Goal: Register for event/course

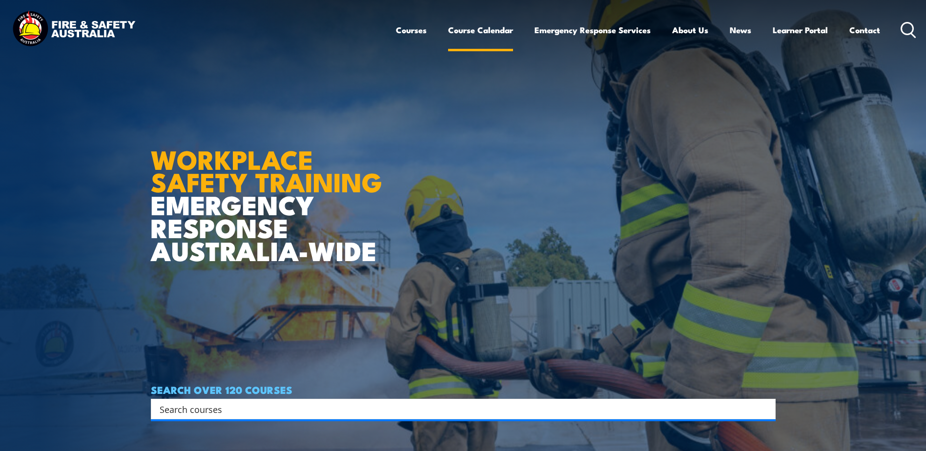
click at [480, 30] on link "Course Calendar" at bounding box center [480, 30] width 65 height 26
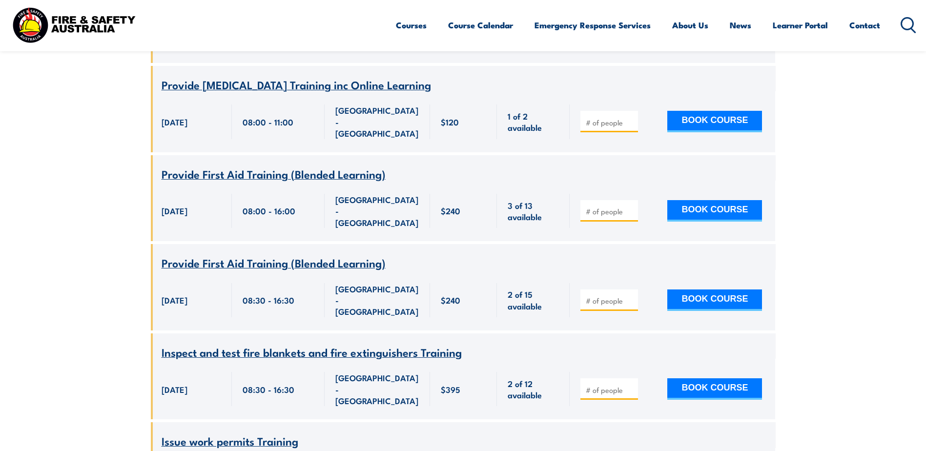
scroll to position [2685, 0]
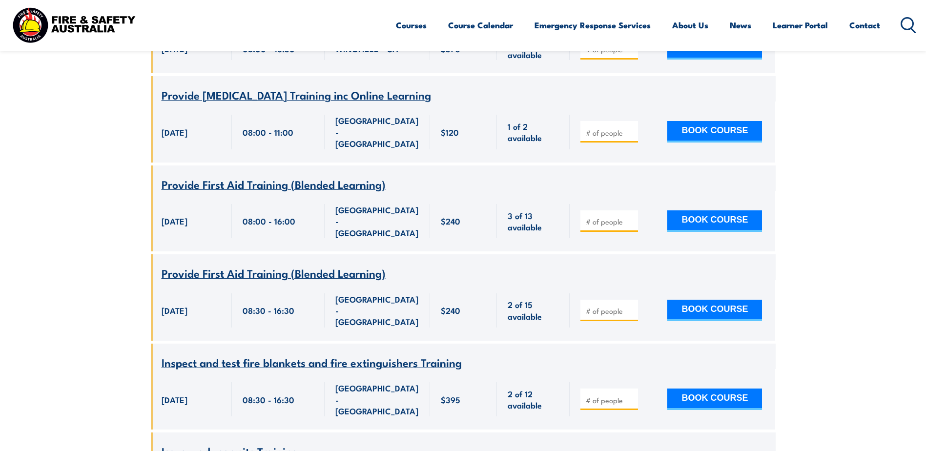
click at [907, 22] on icon at bounding box center [909, 25] width 16 height 16
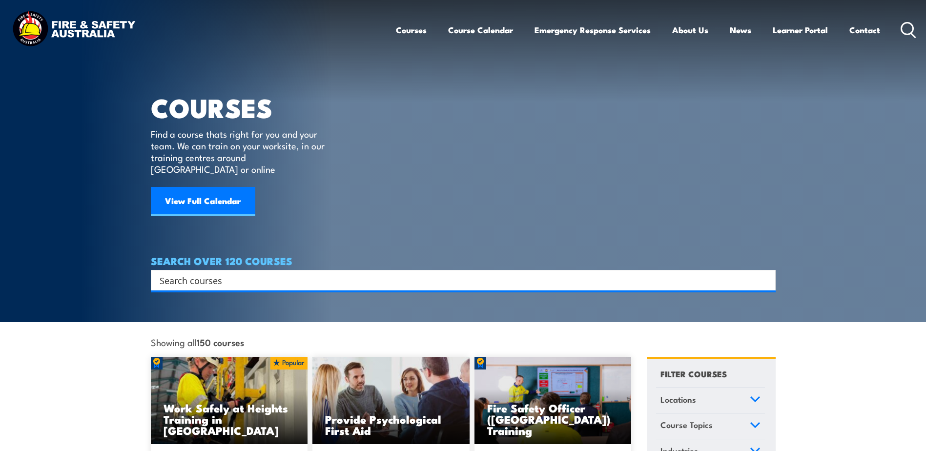
click at [198, 273] on input "Search input" at bounding box center [457, 280] width 595 height 15
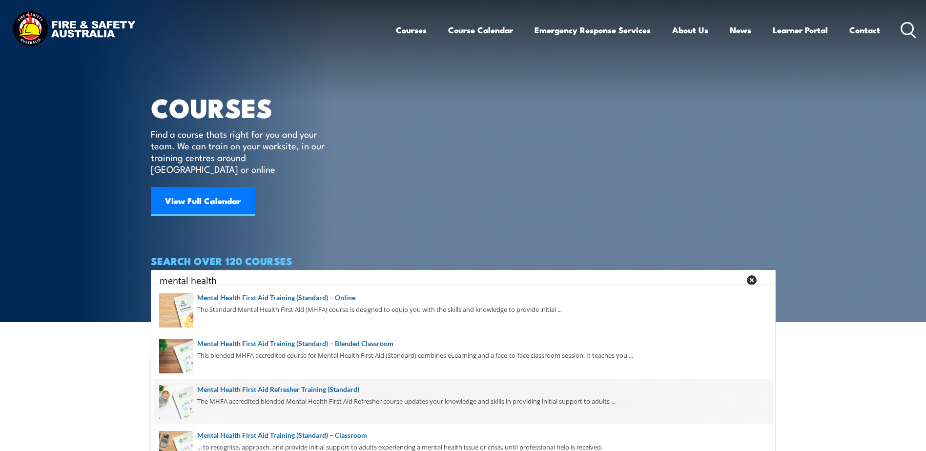
type input "mental health"
click at [330, 391] on span at bounding box center [463, 402] width 619 height 46
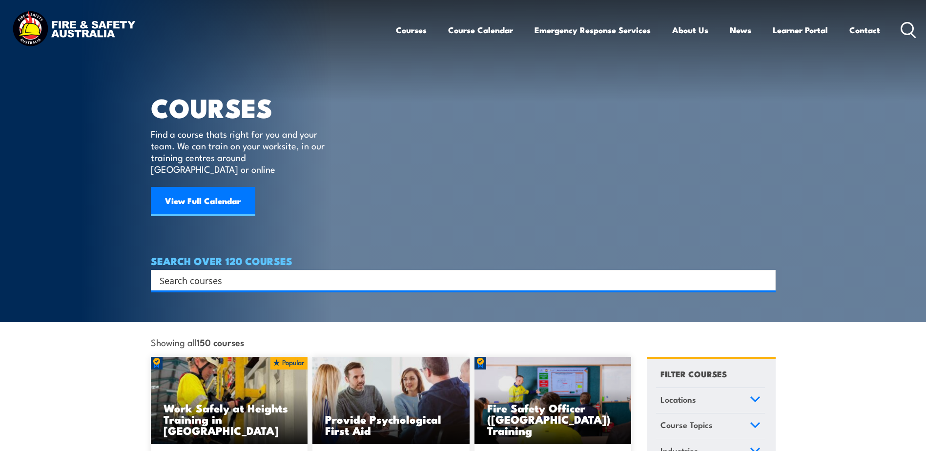
click at [234, 273] on input "Search input" at bounding box center [457, 280] width 595 height 15
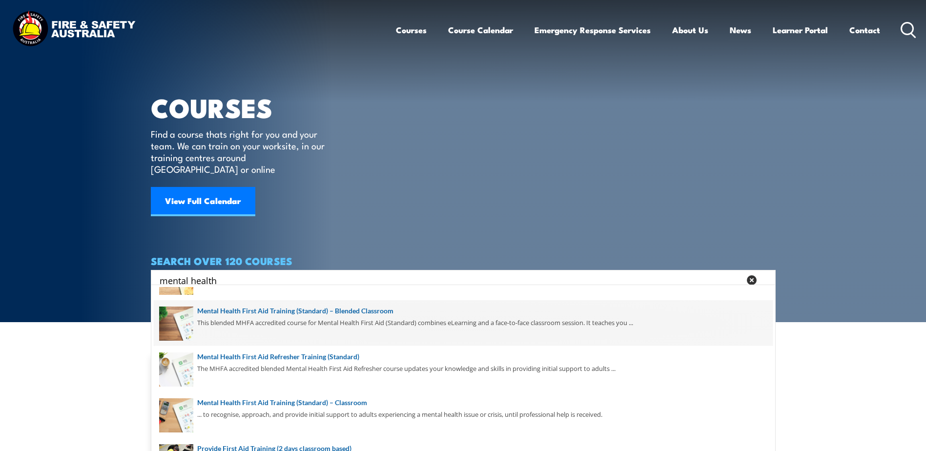
scroll to position [49, 0]
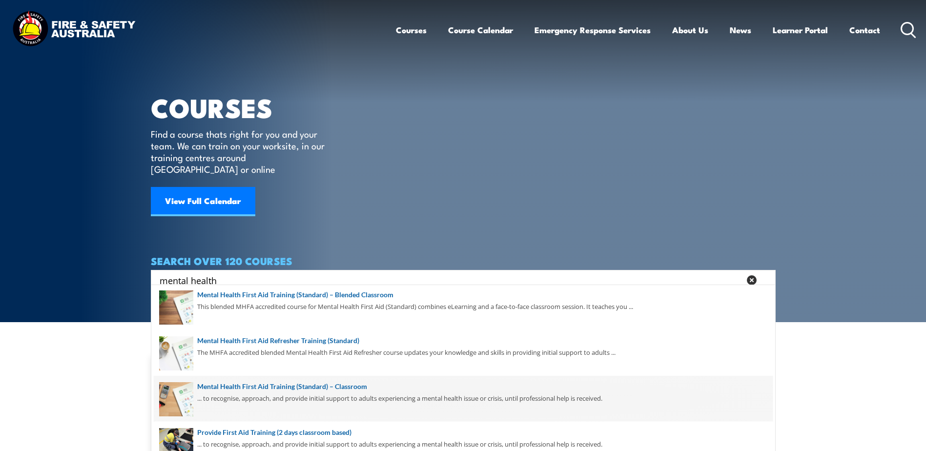
type input "mental health"
click at [333, 397] on span at bounding box center [463, 399] width 619 height 46
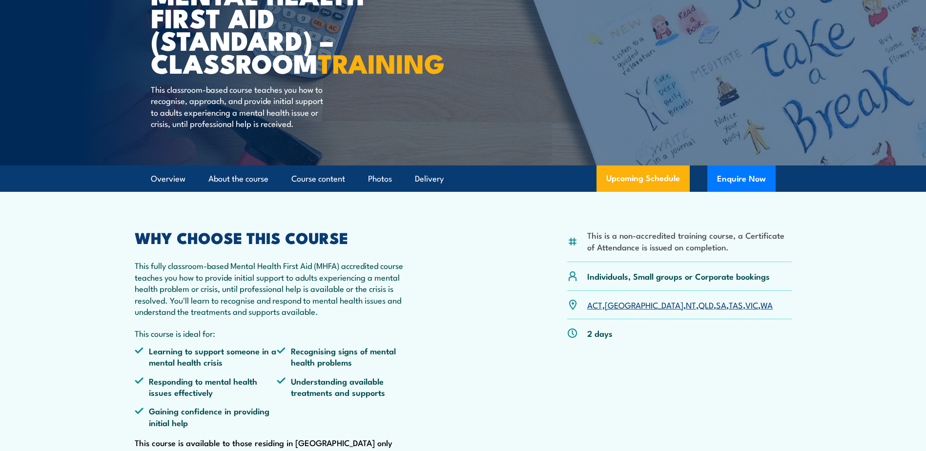
scroll to position [146, 0]
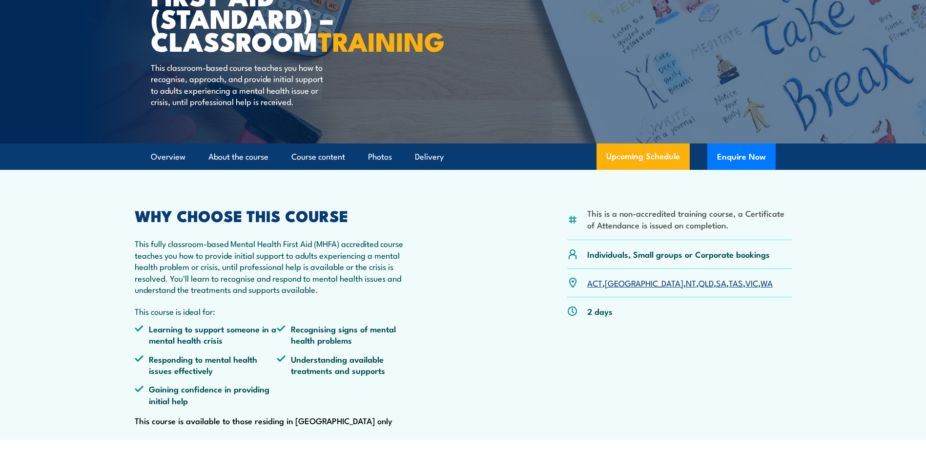
click at [617, 289] on link "[GEOGRAPHIC_DATA]" at bounding box center [644, 283] width 79 height 12
click at [615, 289] on link "[GEOGRAPHIC_DATA]" at bounding box center [644, 283] width 79 height 12
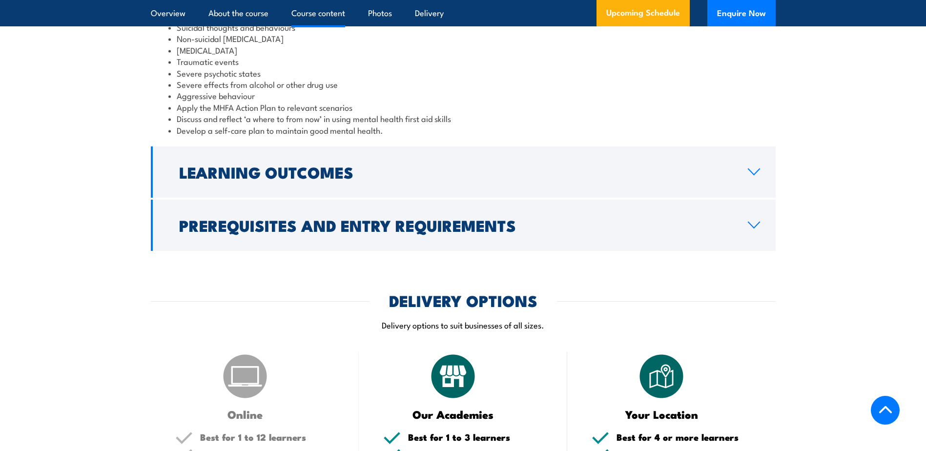
scroll to position [1074, 0]
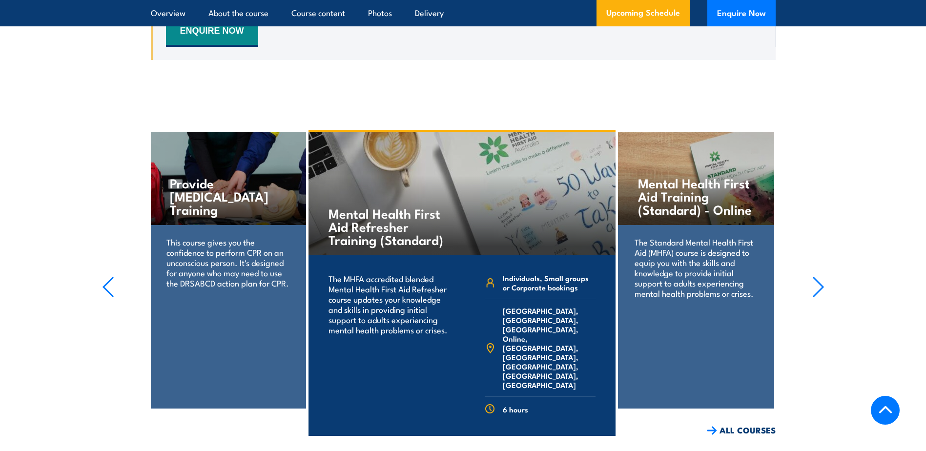
scroll to position [1954, 0]
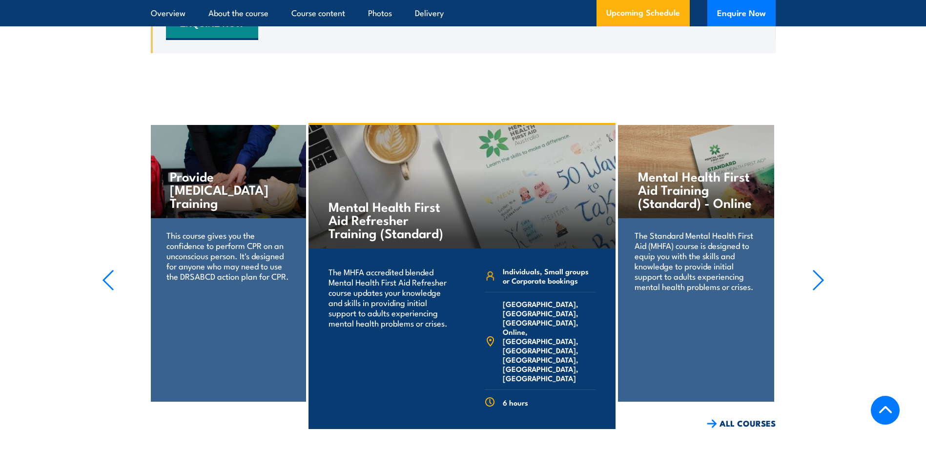
click at [544, 432] on link "COURSE DETAILS" at bounding box center [567, 444] width 97 height 25
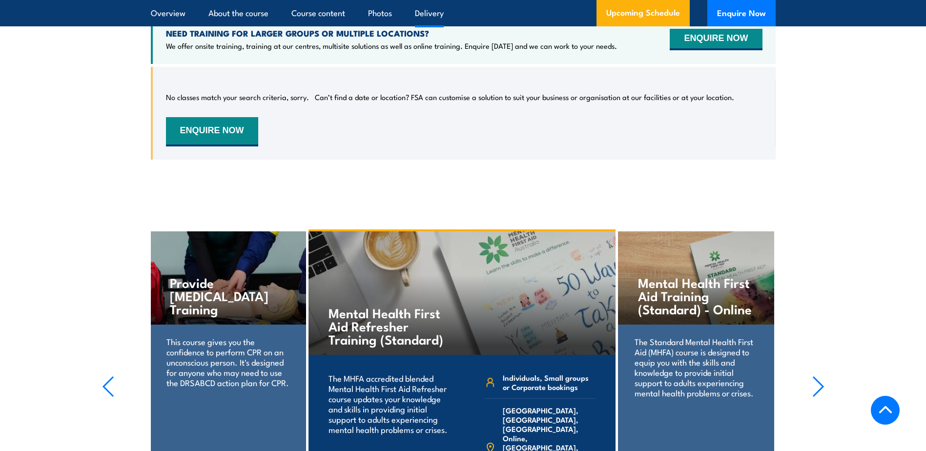
scroll to position [1954, 0]
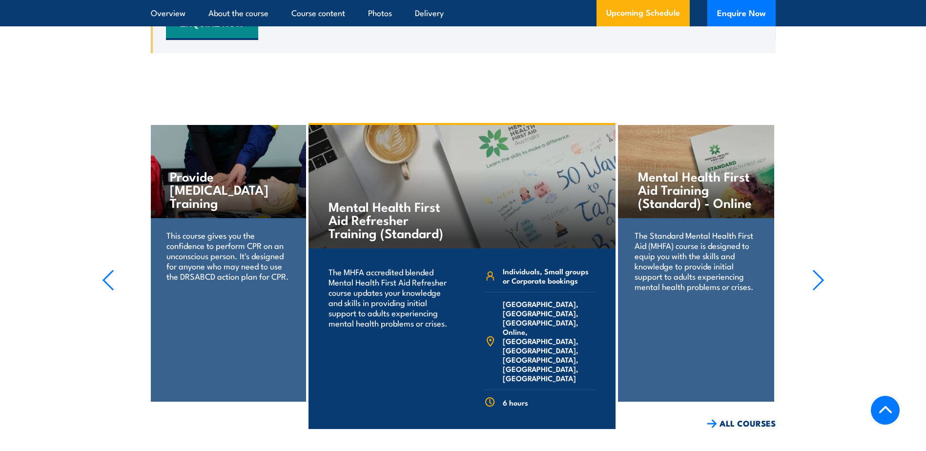
click at [819, 291] on icon "button" at bounding box center [818, 279] width 12 height 21
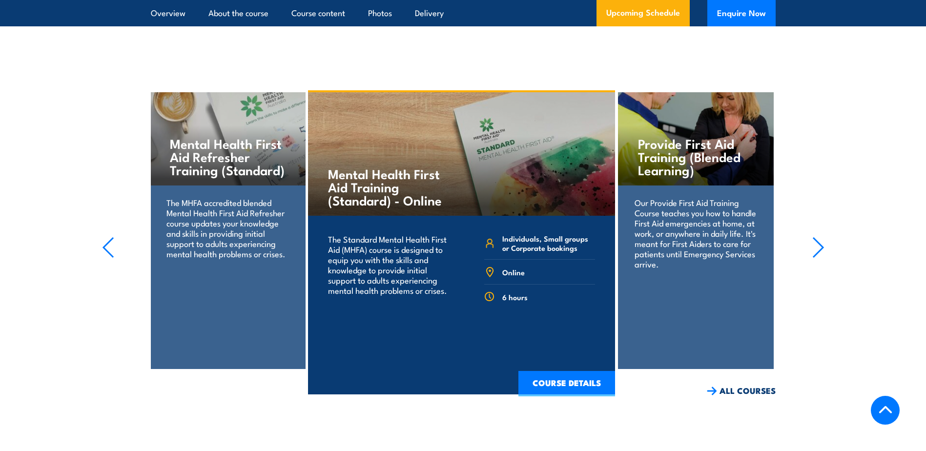
scroll to position [2002, 0]
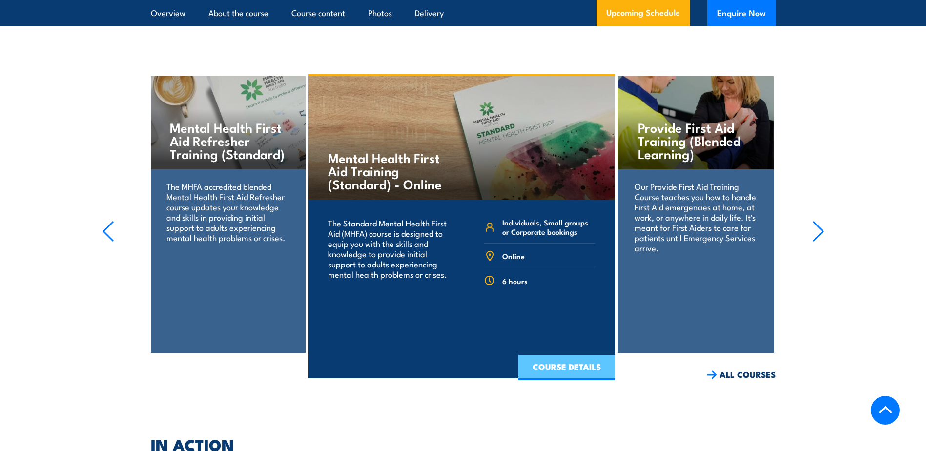
click at [571, 377] on link "COURSE DETAILS" at bounding box center [566, 367] width 97 height 25
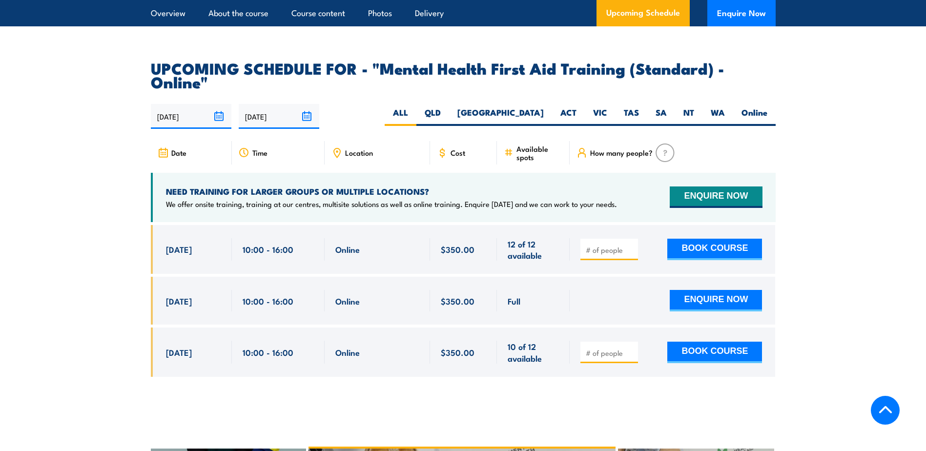
scroll to position [2001, 0]
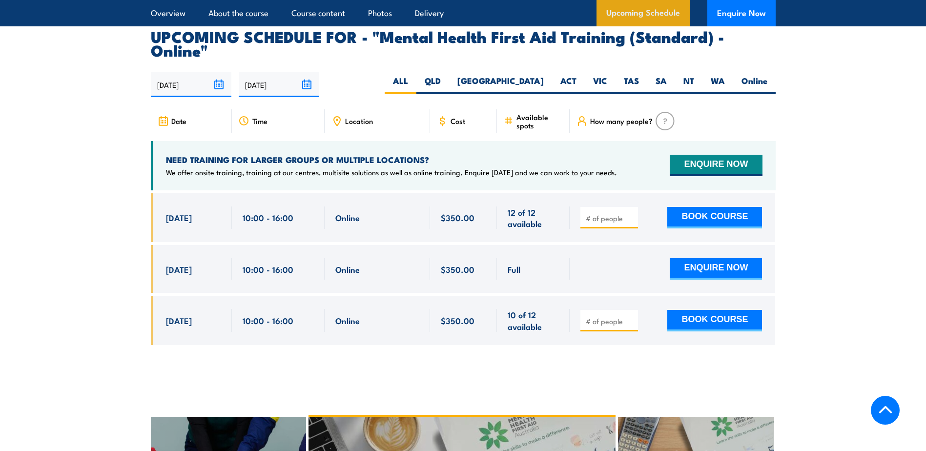
click at [634, 5] on link "Upcoming Schedule" at bounding box center [643, 13] width 93 height 26
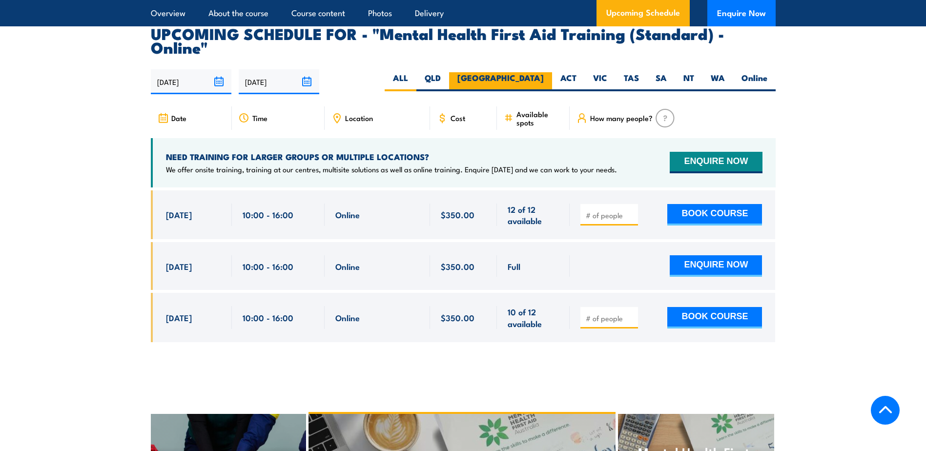
click at [536, 72] on label "[GEOGRAPHIC_DATA]" at bounding box center [500, 81] width 103 height 19
click at [544, 72] on input "[GEOGRAPHIC_DATA]" at bounding box center [547, 75] width 6 height 6
radio input "true"
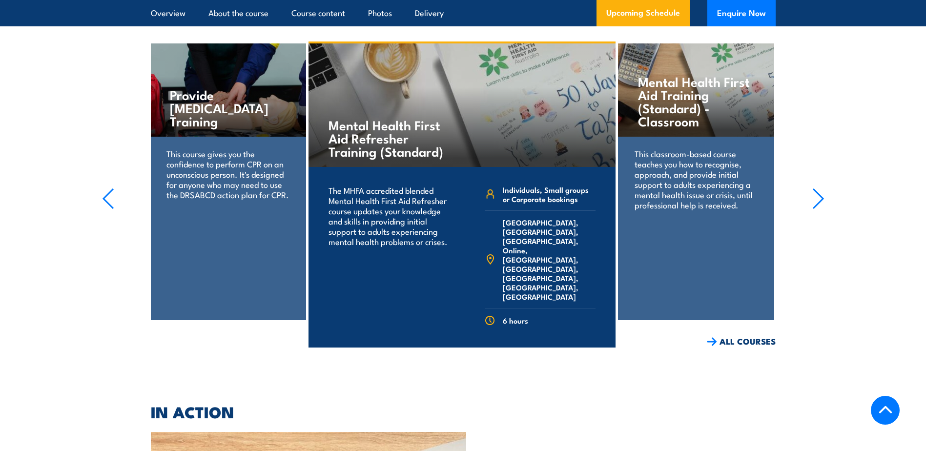
scroll to position [2248, 0]
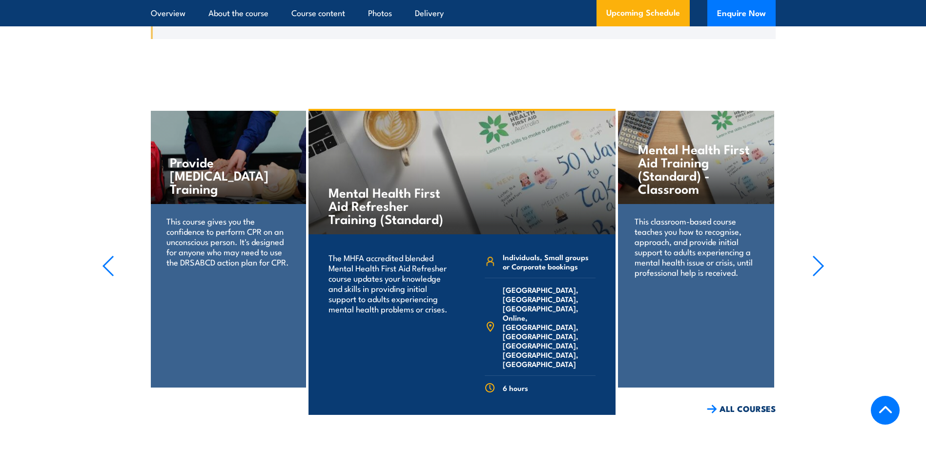
click at [108, 255] on icon "button" at bounding box center [108, 265] width 12 height 21
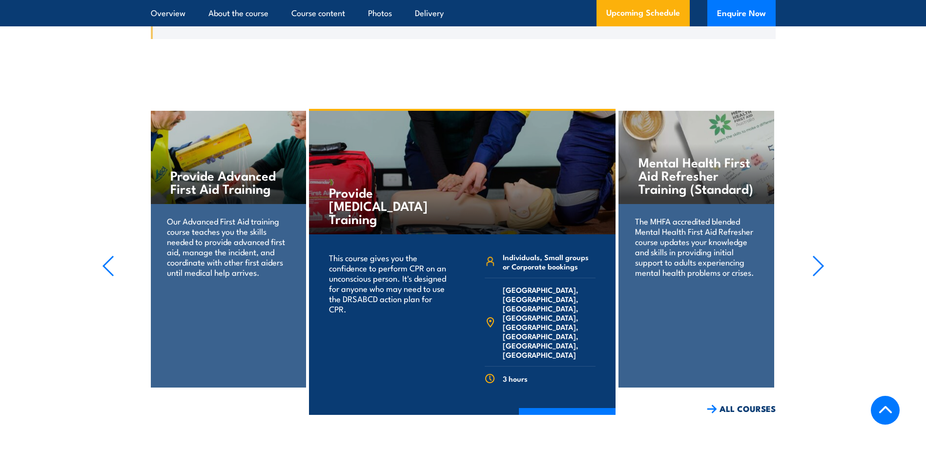
click at [821, 255] on icon "button" at bounding box center [818, 265] width 12 height 21
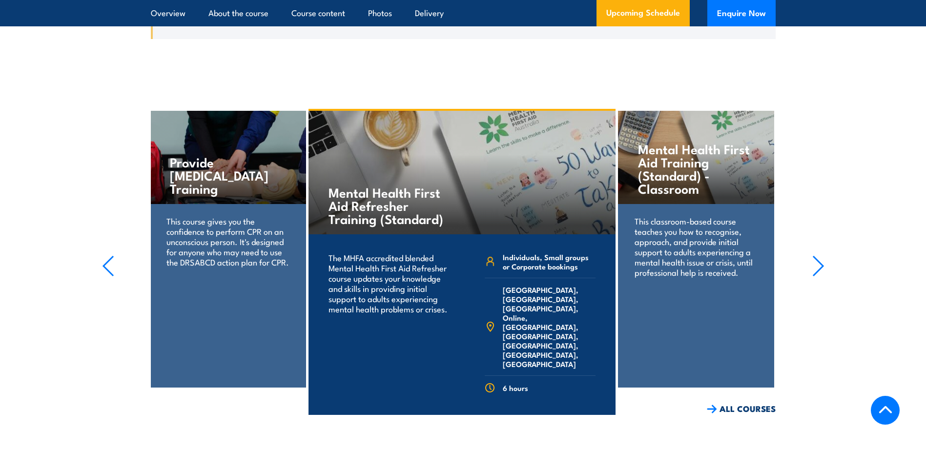
click at [687, 224] on p "This classroom-based course teaches you how to recognise, approach, and provide…" at bounding box center [696, 247] width 123 height 62
click at [685, 162] on h4 "Mental Health First Aid Training (Standard) - Classroom" at bounding box center [696, 168] width 116 height 53
click at [678, 142] on h4 "Mental Health First Aid Training (Standard) - Classroom" at bounding box center [696, 168] width 116 height 53
drag, startPoint x: 678, startPoint y: 133, endPoint x: 698, endPoint y: 212, distance: 81.6
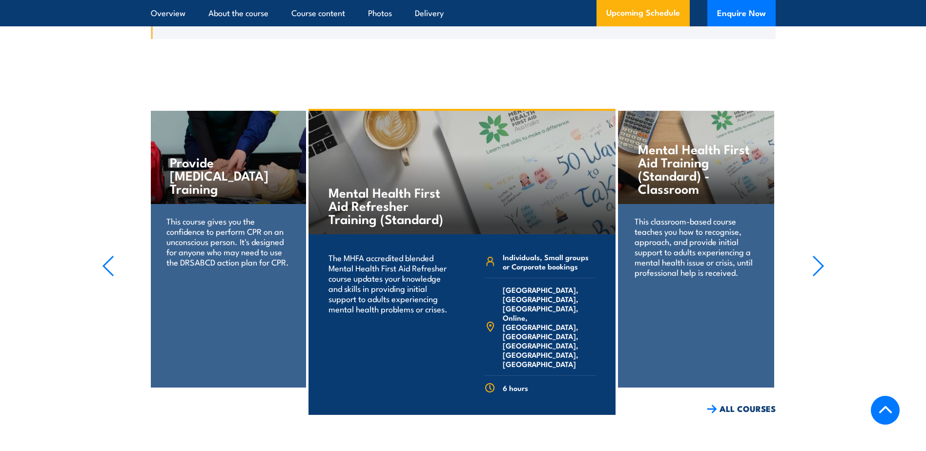
click at [698, 216] on p "This classroom-based course teaches you how to recognise, approach, and provide…" at bounding box center [696, 247] width 123 height 62
click at [817, 255] on icon "button" at bounding box center [818, 265] width 12 height 21
